Goal: Information Seeking & Learning: Understand process/instructions

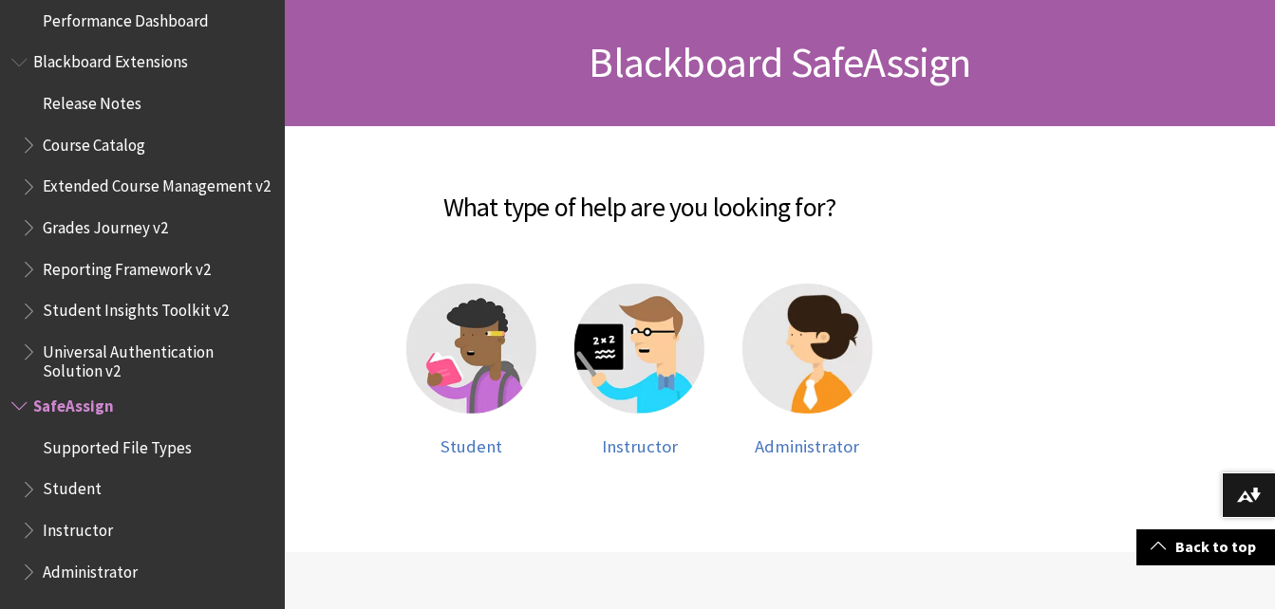
scroll to position [276, 0]
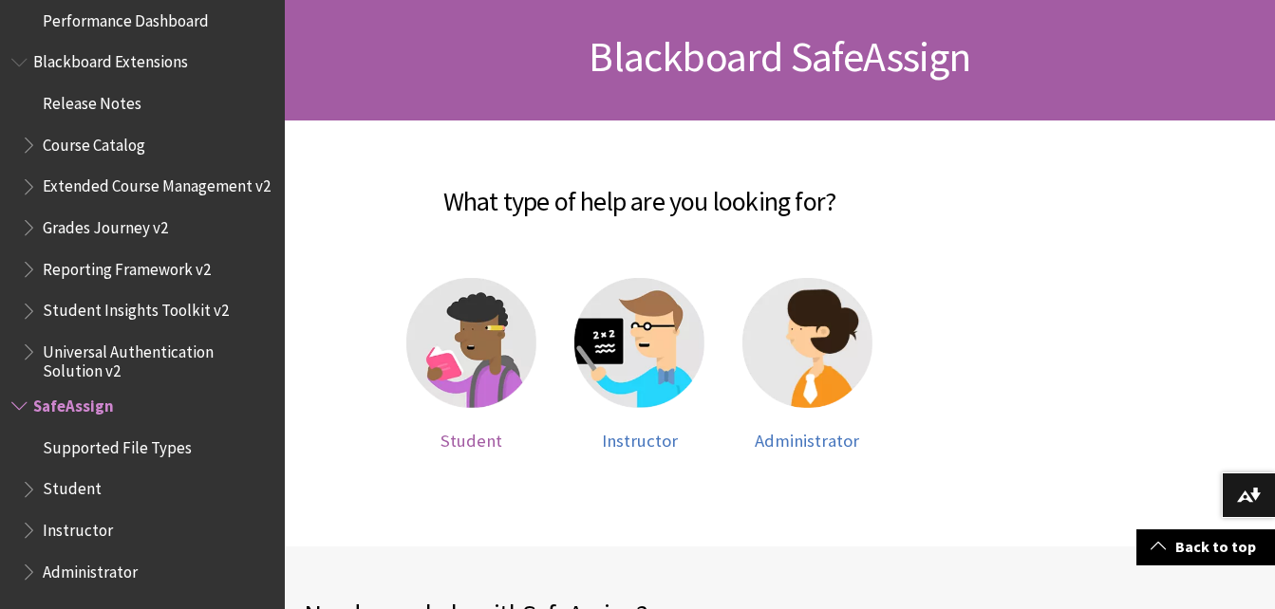
click at [478, 327] on img at bounding box center [471, 343] width 130 height 130
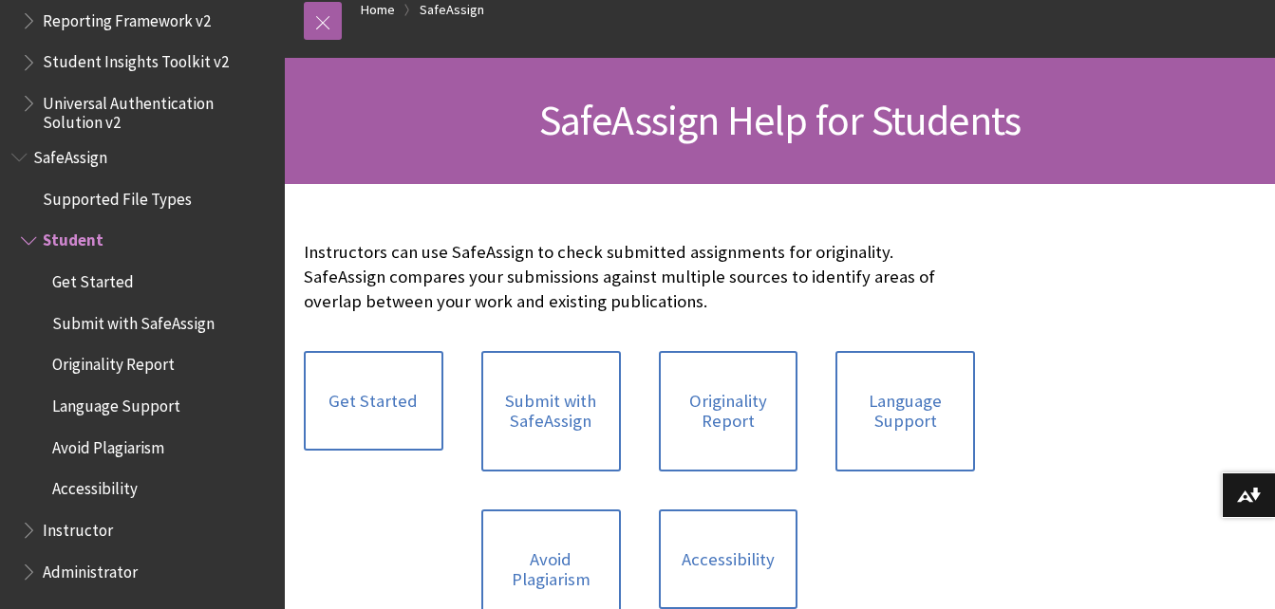
scroll to position [220, 0]
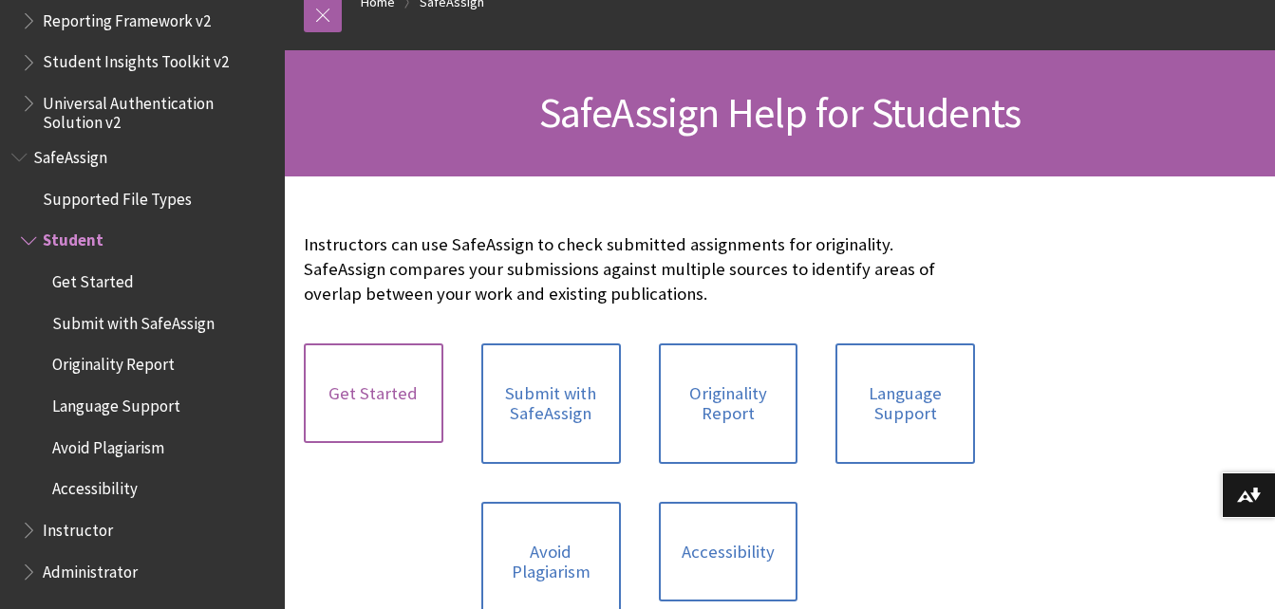
click at [385, 366] on link "Get Started" at bounding box center [374, 394] width 140 height 101
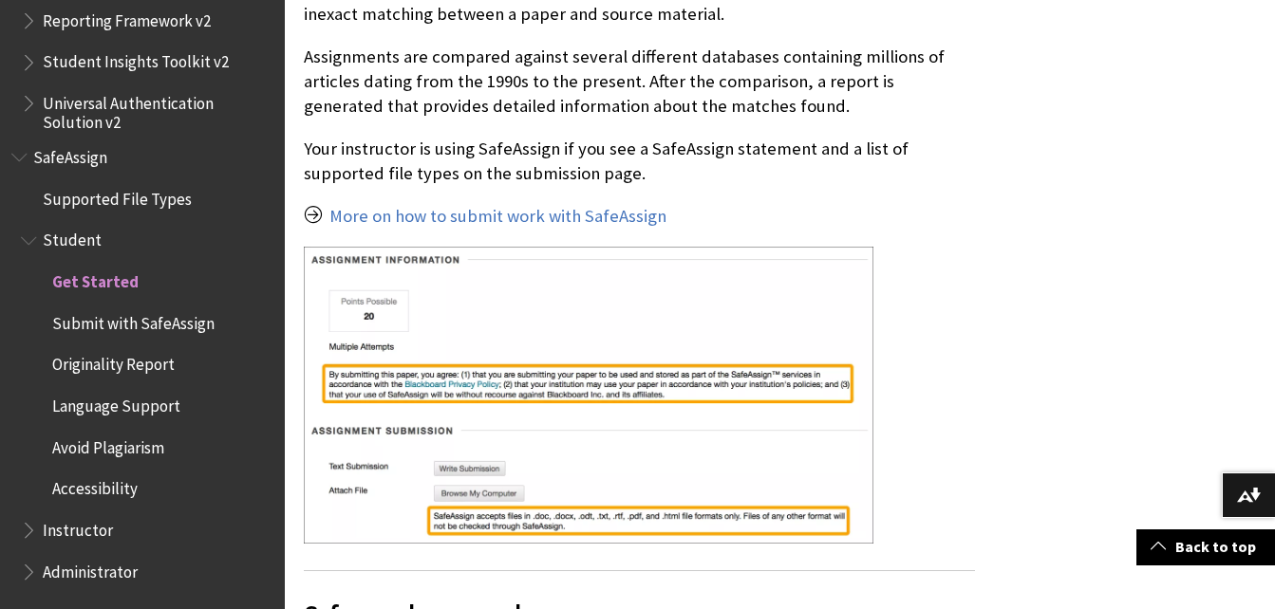
scroll to position [665, 0]
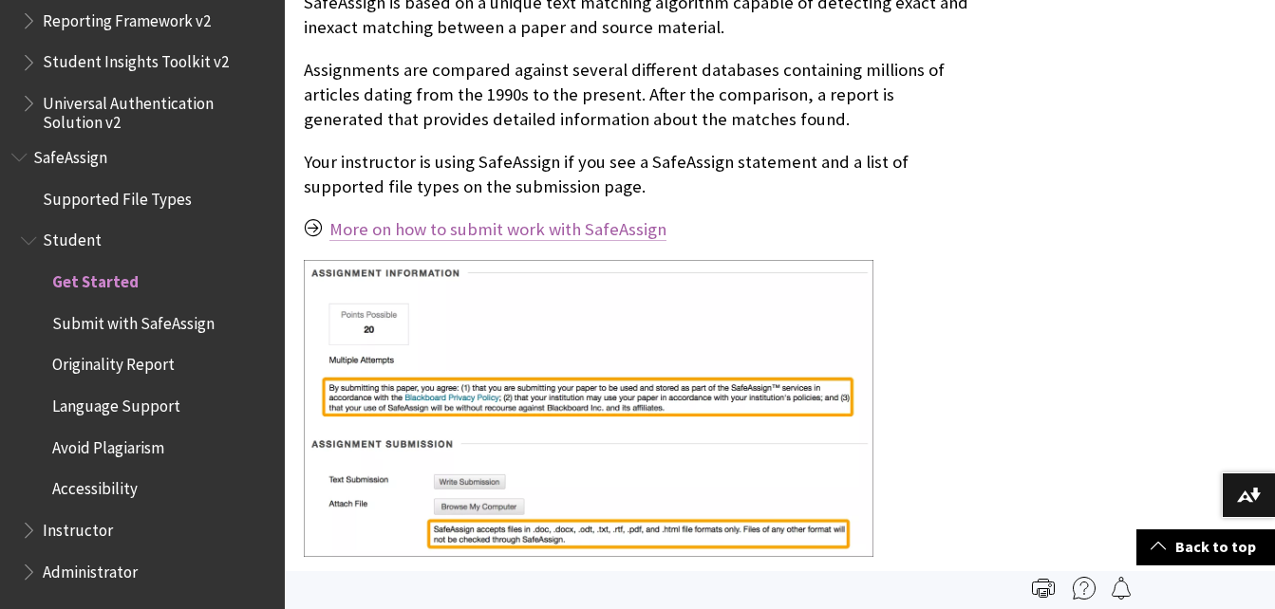
click at [585, 218] on link "More on how to submit work with SafeAssign" at bounding box center [497, 229] width 337 height 23
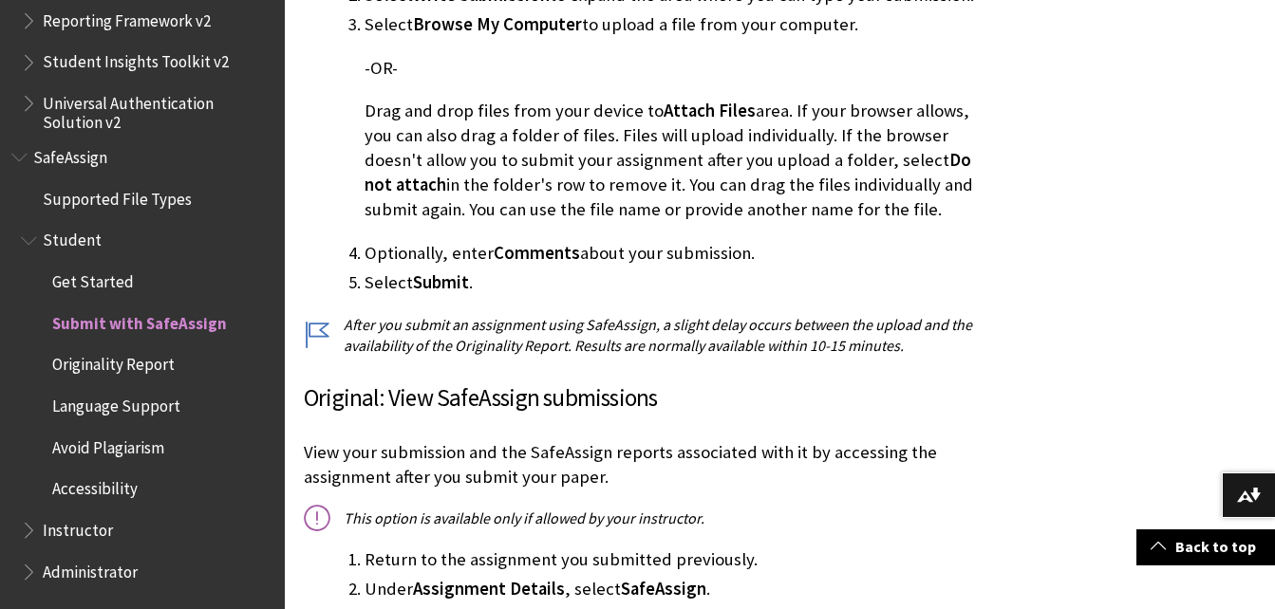
scroll to position [1060, 0]
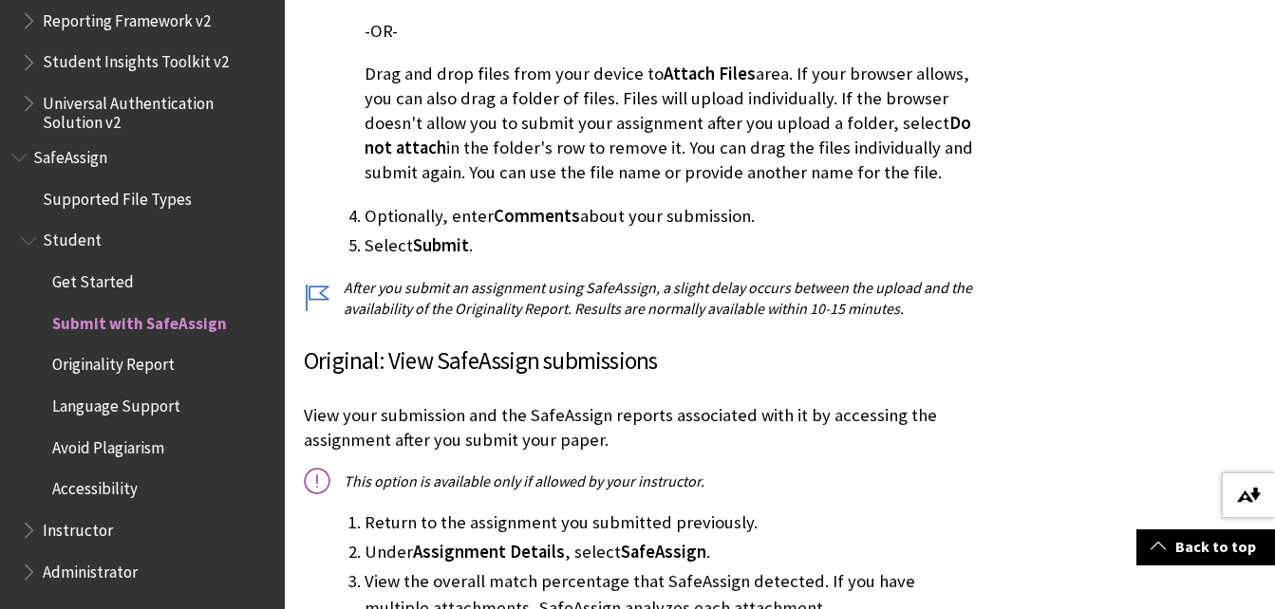
click at [1240, 488] on img at bounding box center [1249, 495] width 24 height 15
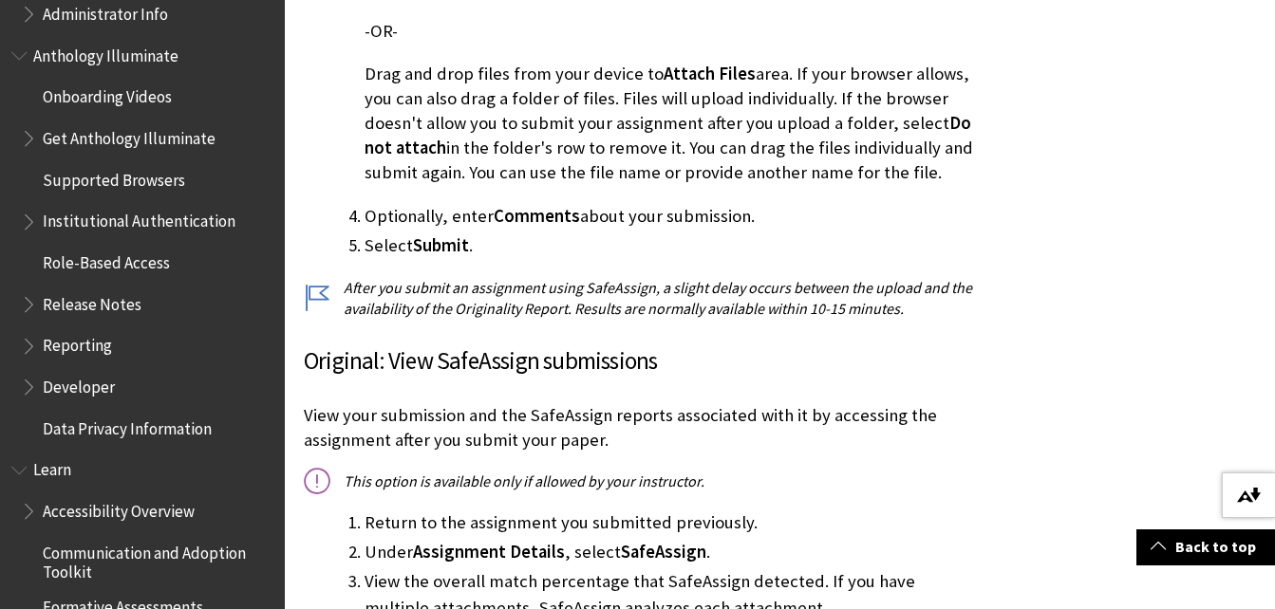
scroll to position [1129, 0]
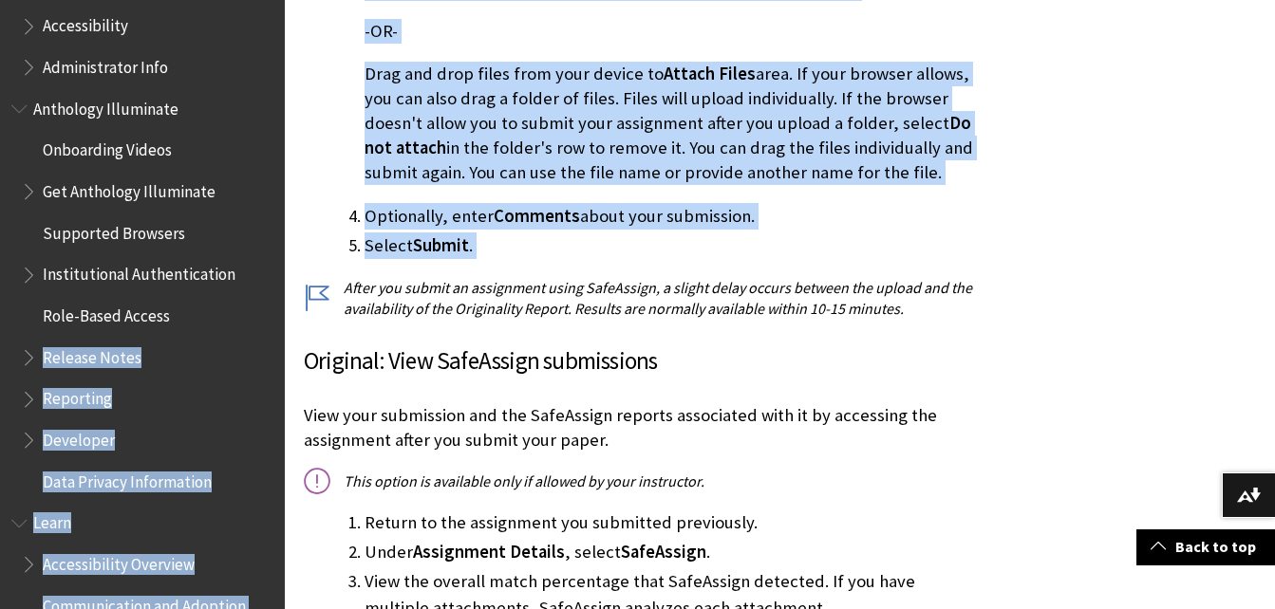
drag, startPoint x: 310, startPoint y: 299, endPoint x: 278, endPoint y: 323, distance: 40.1
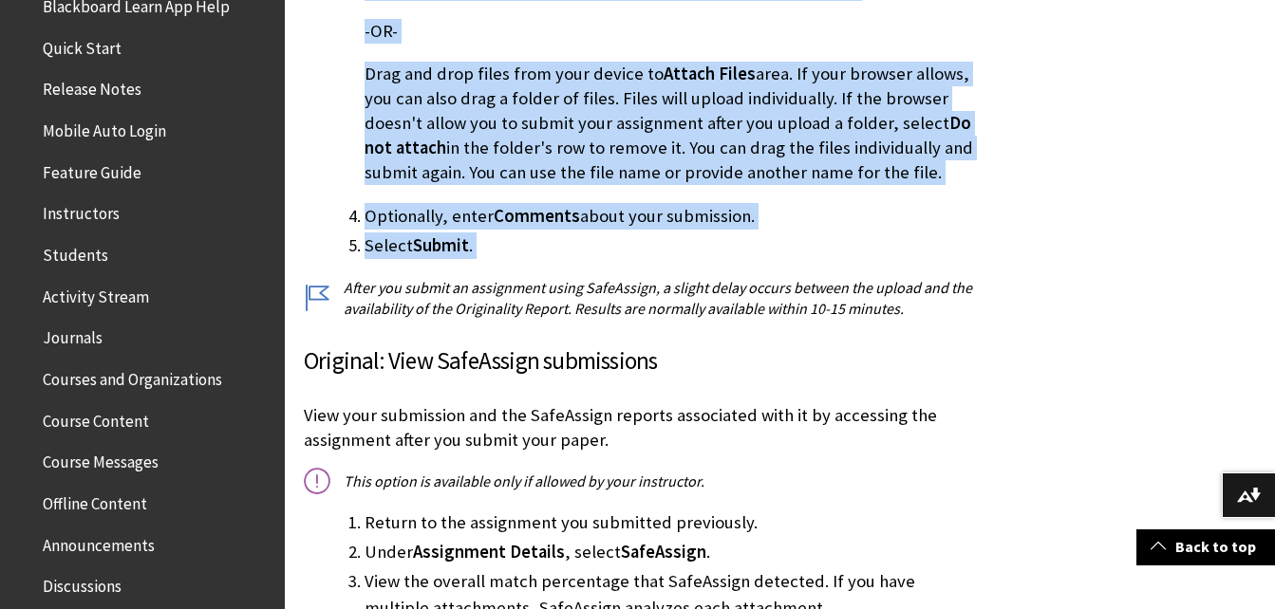
scroll to position [218, 0]
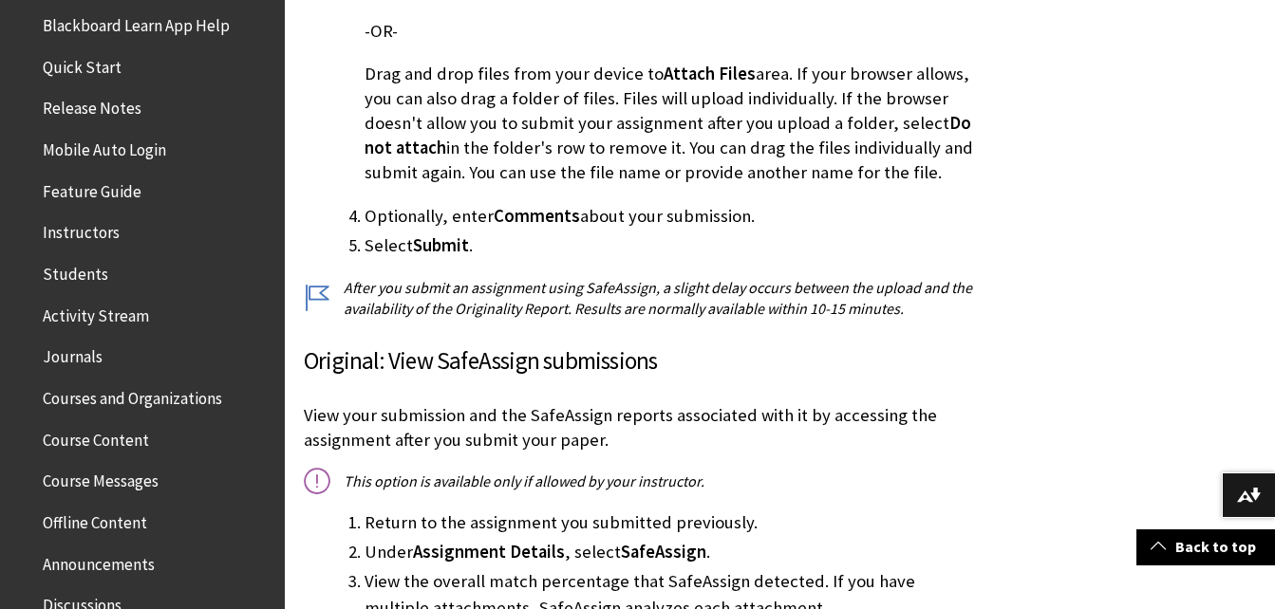
click at [43, 291] on ul "Blackboard Learn App Help Quick Start Release Notes Mobile Auto Login Feature G…" at bounding box center [142, 501] width 262 height 985
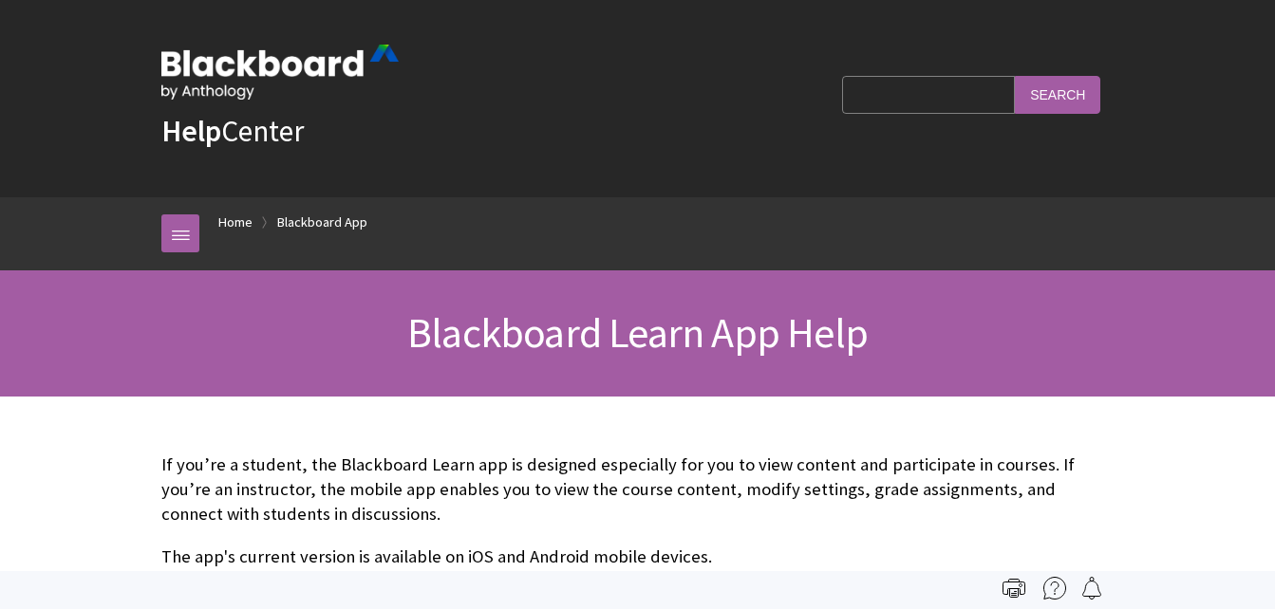
scroll to position [199, 0]
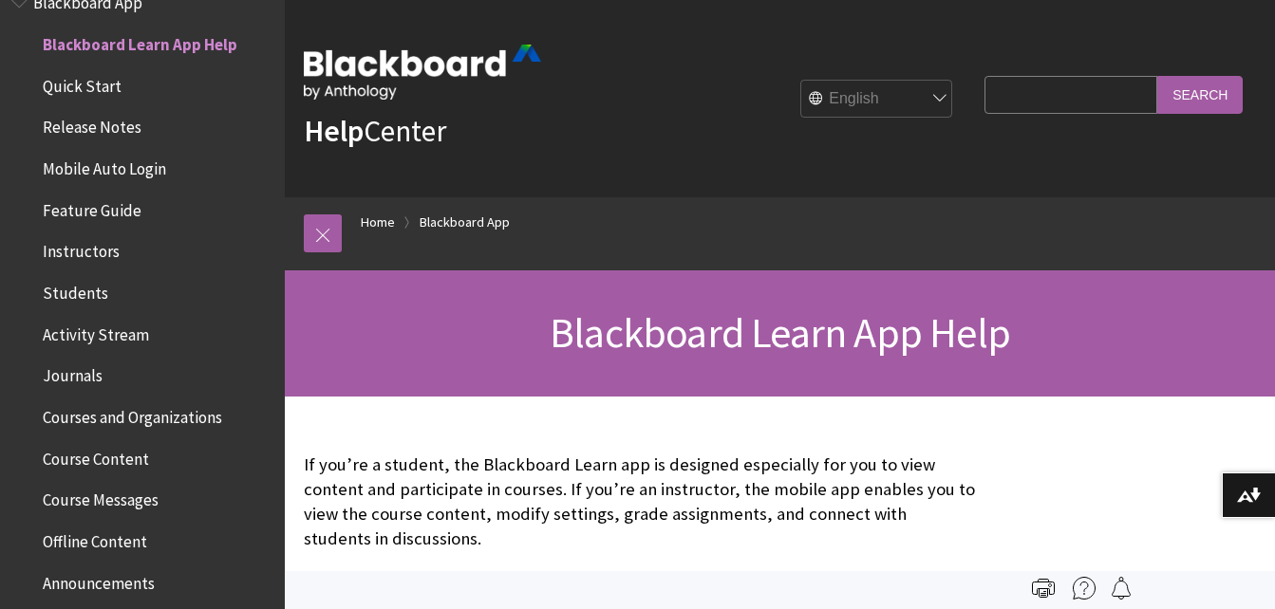
click at [885, 207] on ol "Home Blackboard App" at bounding box center [799, 225] width 914 height 56
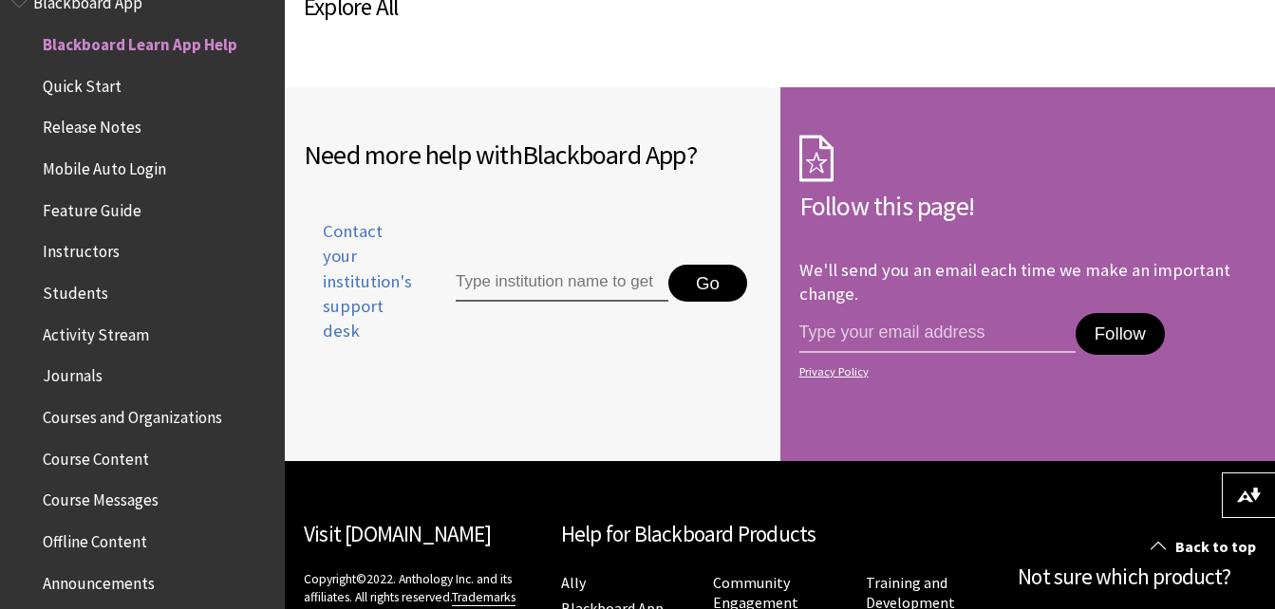
scroll to position [1361, 0]
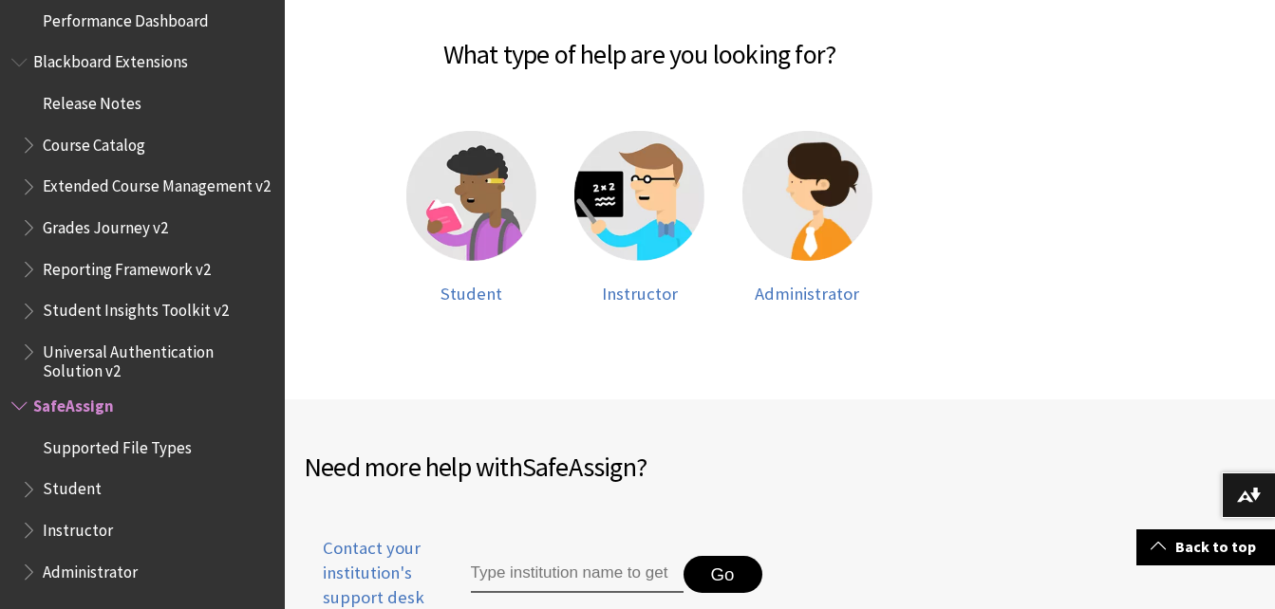
scroll to position [418, 0]
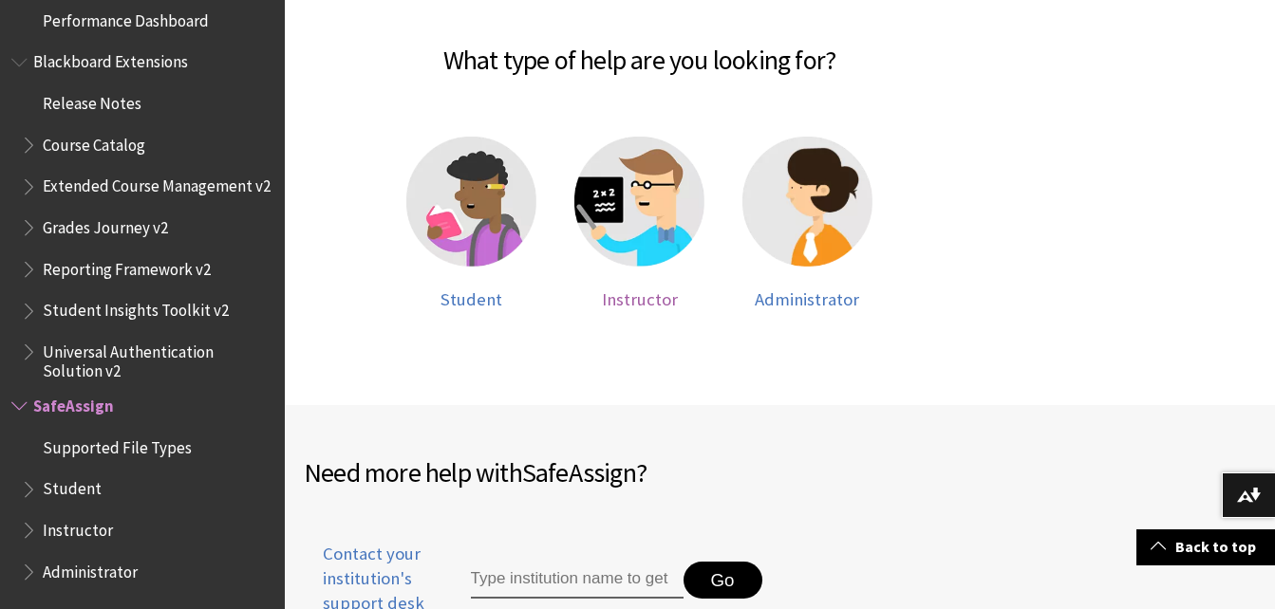
click at [639, 261] on img at bounding box center [639, 202] width 130 height 130
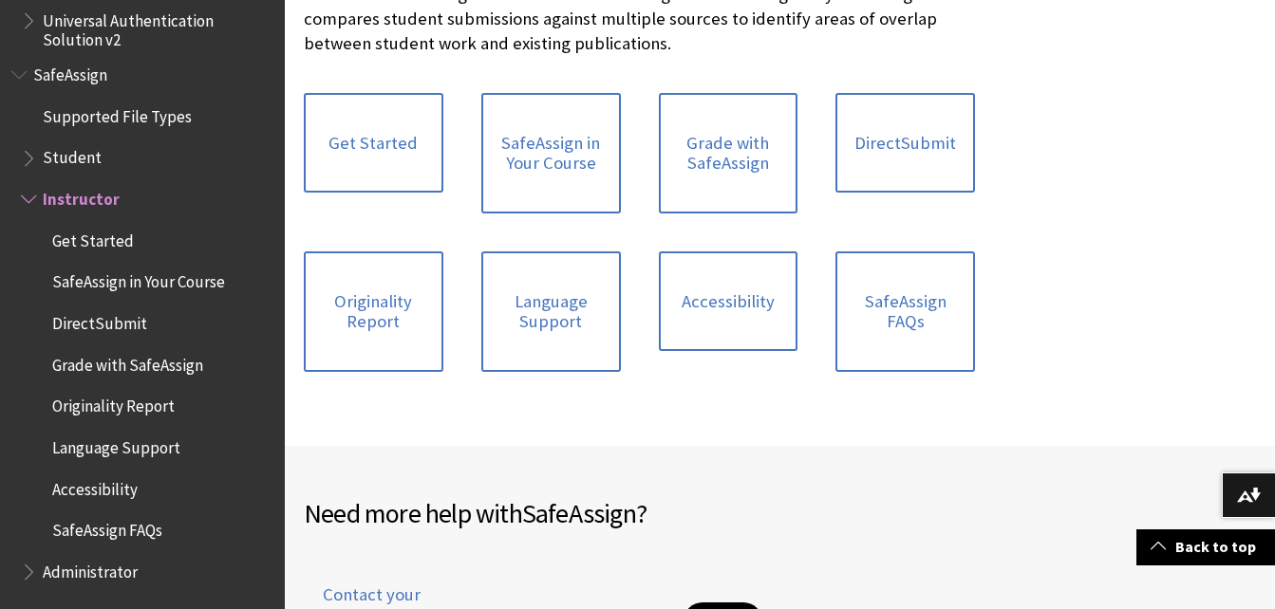
scroll to position [448, 0]
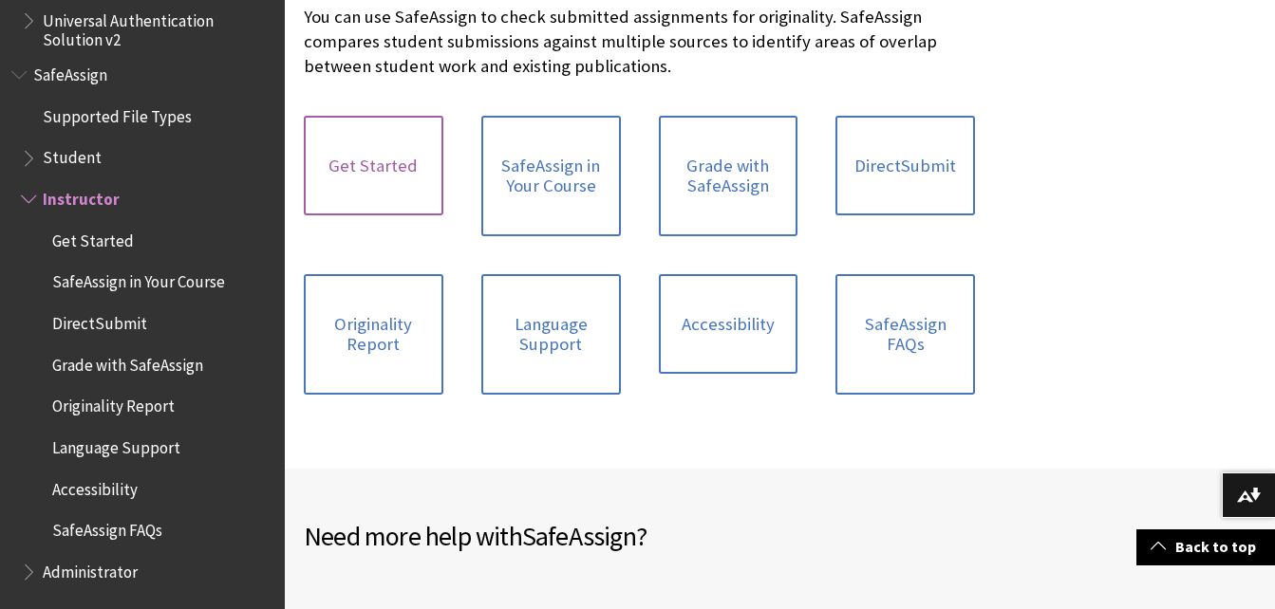
click at [402, 195] on link "Get Started" at bounding box center [374, 166] width 140 height 101
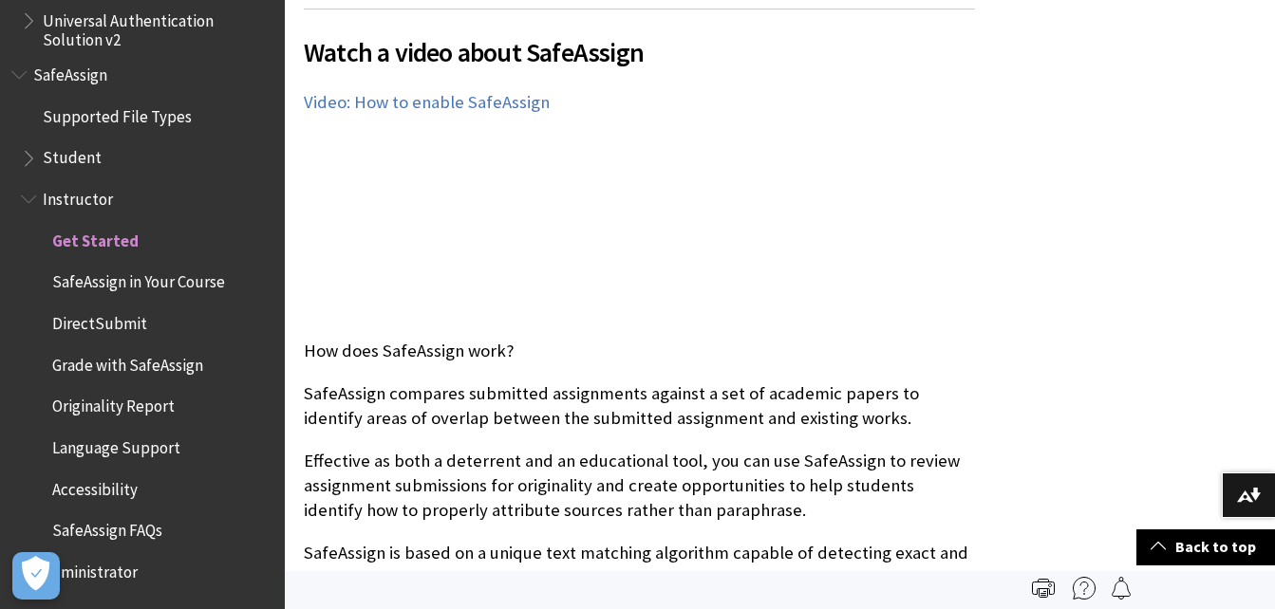
scroll to position [443, 0]
